Goal: Task Accomplishment & Management: Manage account settings

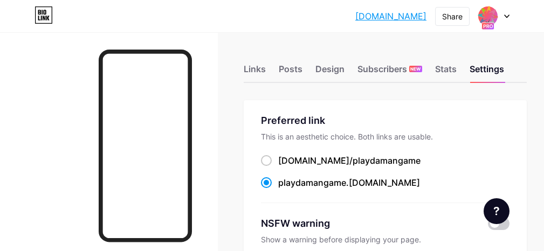
scroll to position [162, 0]
click at [264, 63] on div "Links" at bounding box center [255, 72] width 22 height 19
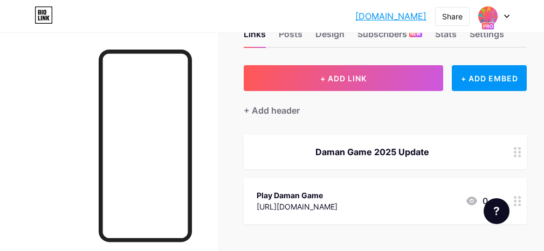
scroll to position [54, 0]
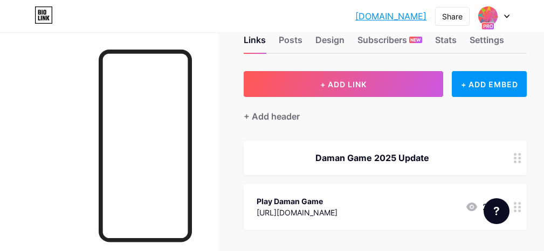
scroll to position [25, 0]
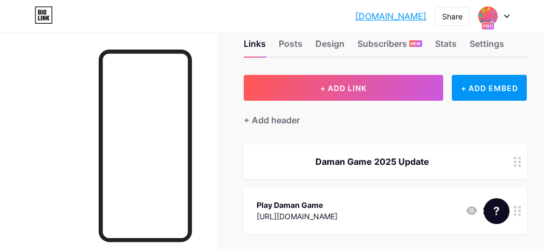
click at [527, 162] on div at bounding box center [518, 162] width 18 height 35
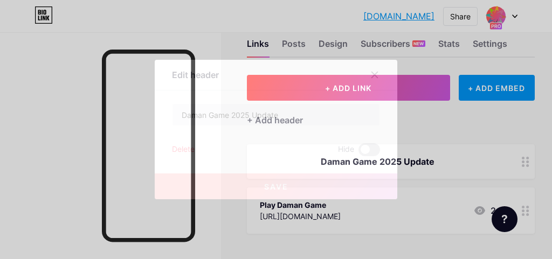
click at [186, 153] on div "Delete" at bounding box center [183, 149] width 23 height 13
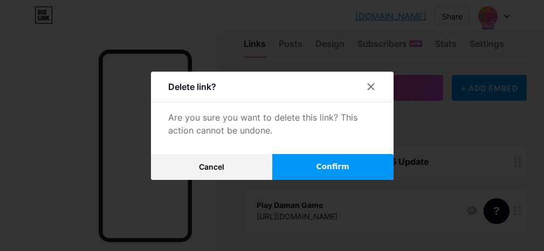
click at [331, 162] on button "Confirm" at bounding box center [332, 167] width 121 height 26
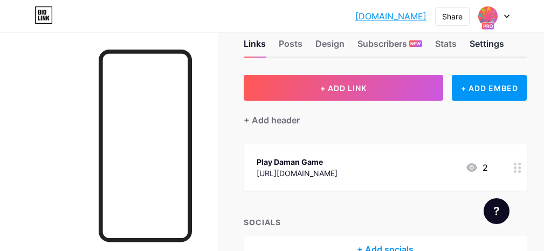
click at [494, 46] on div "Settings" at bounding box center [487, 46] width 35 height 19
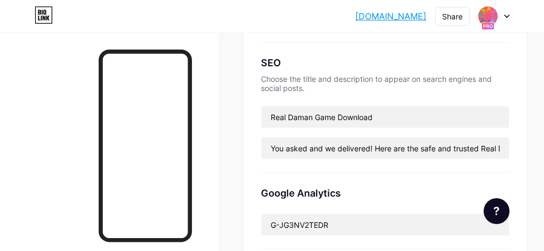
scroll to position [324, 0]
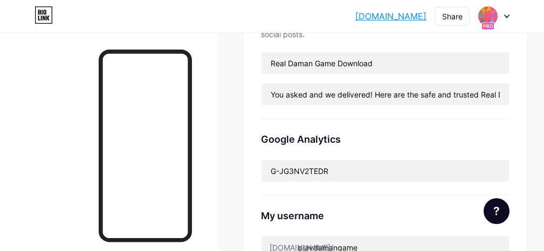
click at [326, 138] on div "Google Analytics" at bounding box center [385, 139] width 249 height 15
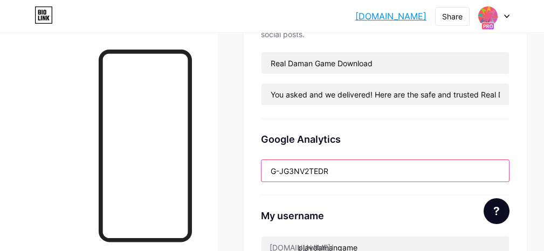
click at [381, 169] on input "G-JG3NV2TEDR" at bounding box center [386, 171] width 248 height 22
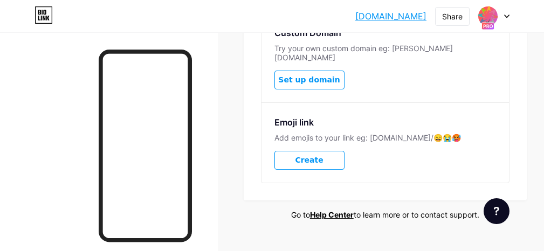
scroll to position [647, 0]
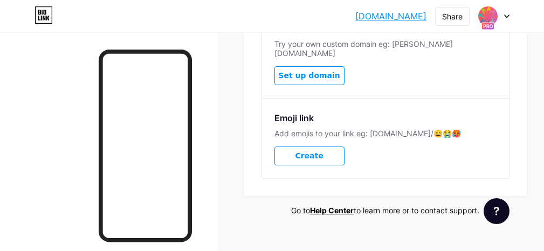
click at [497, 211] on icon at bounding box center [496, 211] width 5 height 9
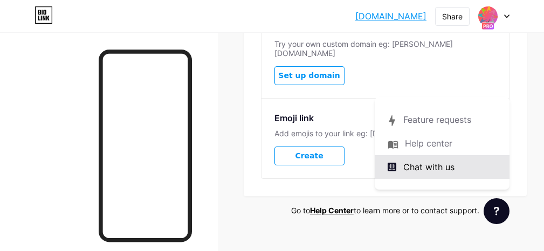
click at [457, 168] on div "Chat with us" at bounding box center [442, 167] width 135 height 24
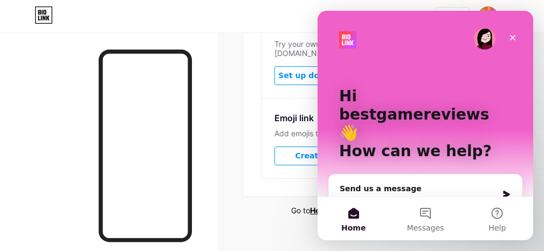
scroll to position [54, 0]
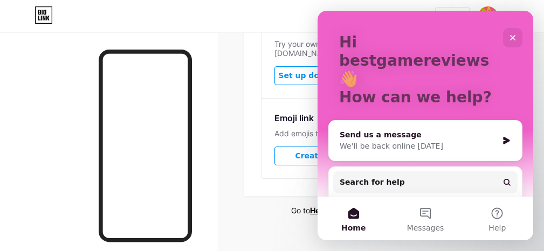
click at [437, 129] on div "Send us a message" at bounding box center [419, 134] width 158 height 11
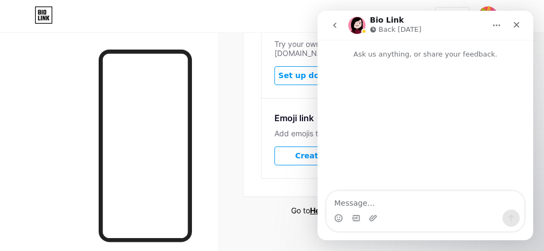
scroll to position [0, 0]
click at [401, 202] on textarea "Message…" at bounding box center [425, 201] width 197 height 18
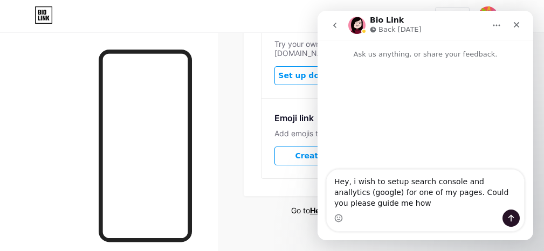
type textarea "Hey, i wish to setup search console and anallytics (google) for one of my pages…"
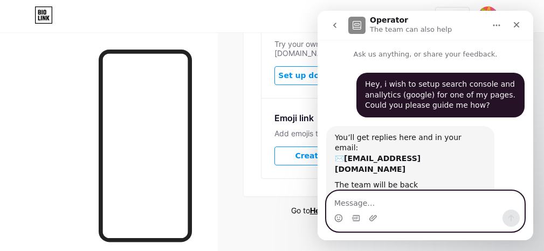
scroll to position [18, 0]
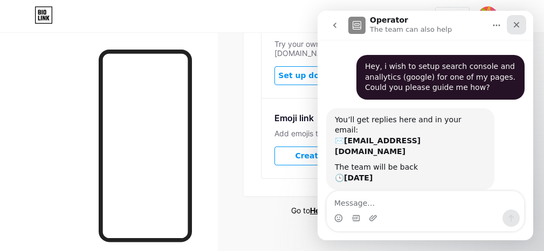
click at [518, 29] on icon "Close" at bounding box center [516, 24] width 9 height 9
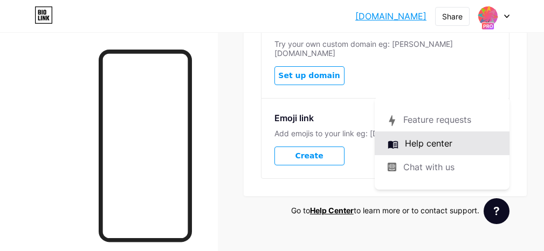
click at [436, 140] on link at bounding box center [442, 144] width 135 height 24
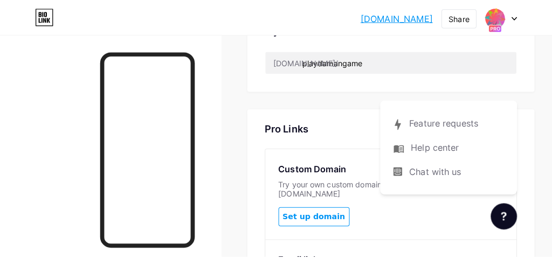
scroll to position [539, 0]
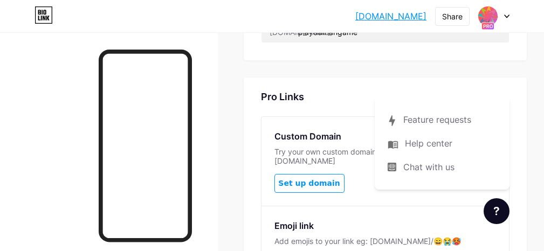
click at [319, 179] on span "Set up domain" at bounding box center [308, 183] width 61 height 9
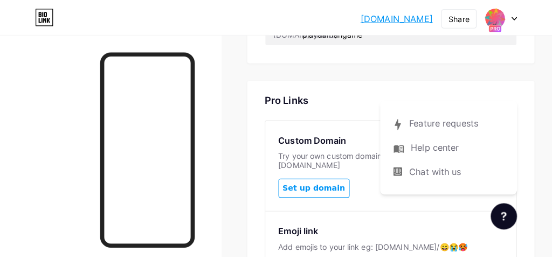
scroll to position [10, 0]
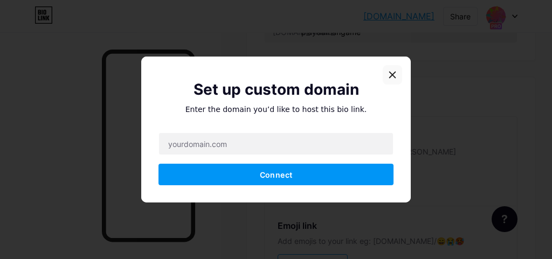
click at [391, 73] on div at bounding box center [392, 74] width 19 height 19
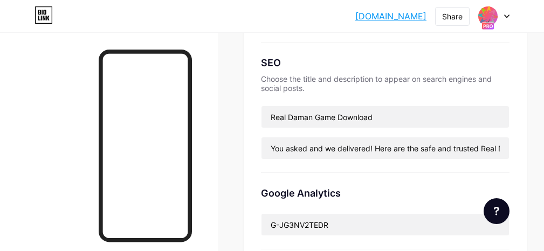
scroll to position [0, 0]
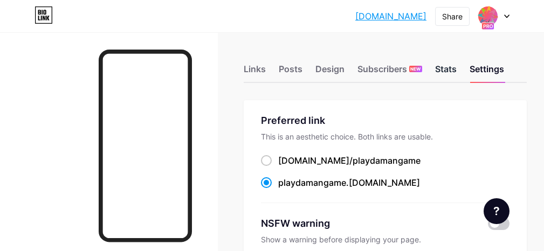
click at [450, 69] on div "Stats" at bounding box center [446, 72] width 22 height 19
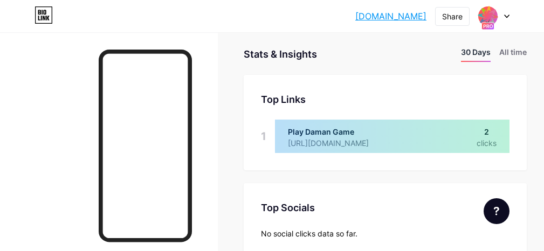
scroll to position [108, 0]
